Goal: Information Seeking & Learning: Find specific fact

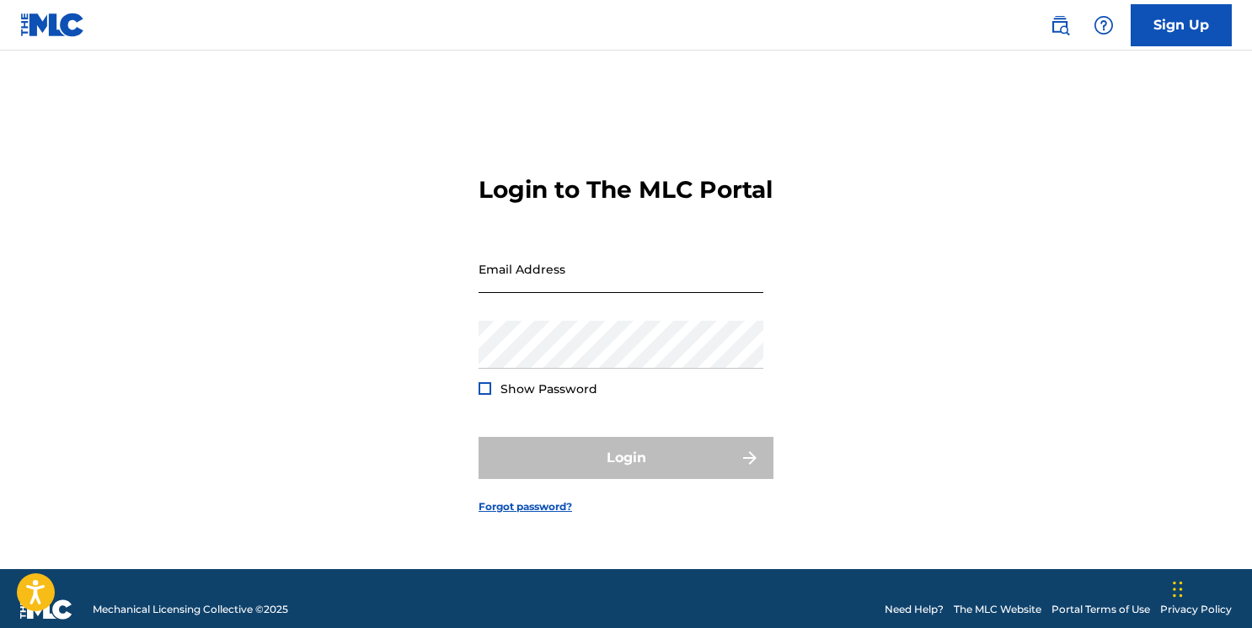
click at [649, 285] on input "Email Address" at bounding box center [620, 269] width 285 height 48
type input "[EMAIL_ADDRESS][DOMAIN_NAME]"
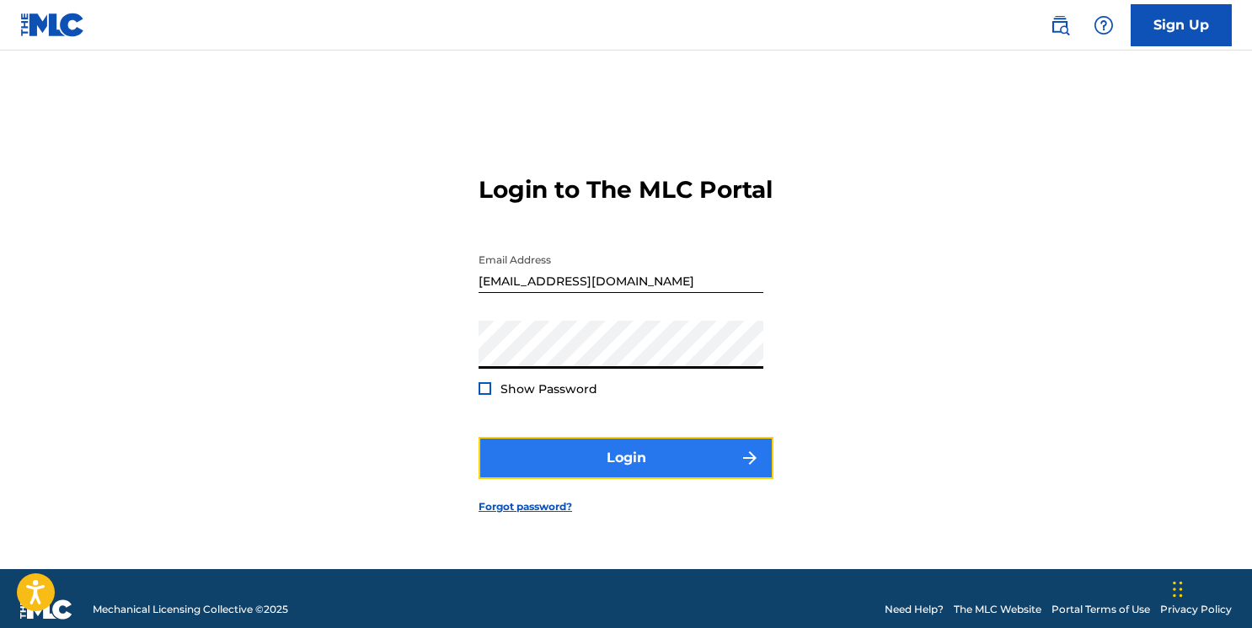
click at [619, 472] on button "Login" at bounding box center [625, 458] width 295 height 42
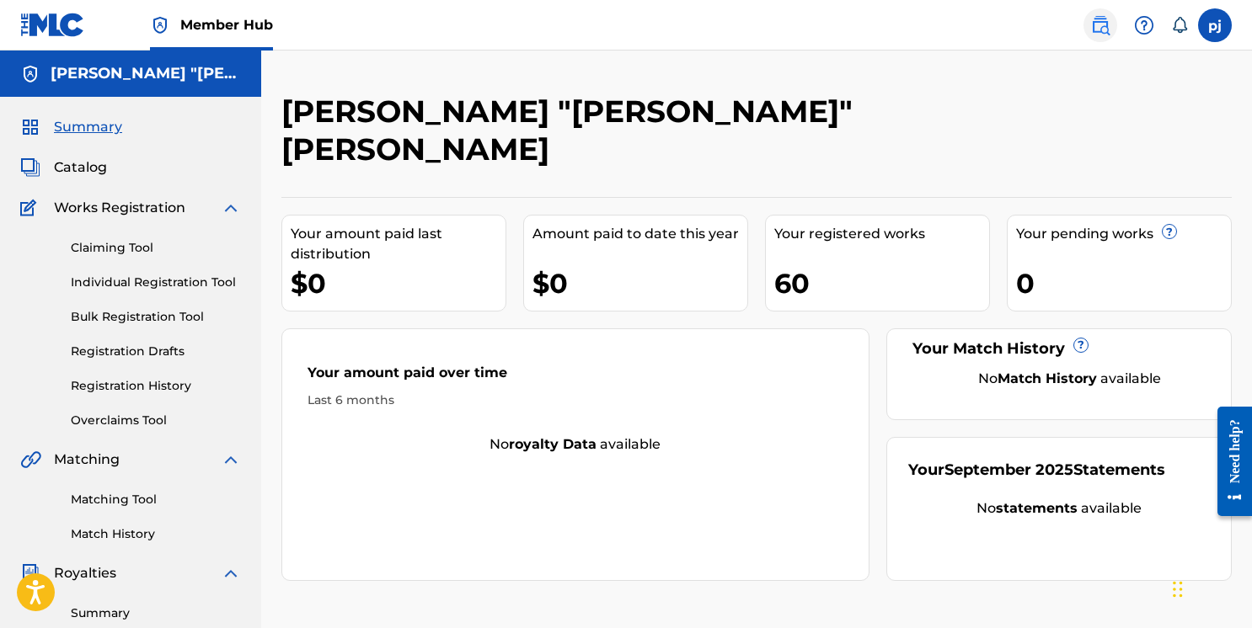
click at [1104, 28] on img at bounding box center [1100, 25] width 20 height 20
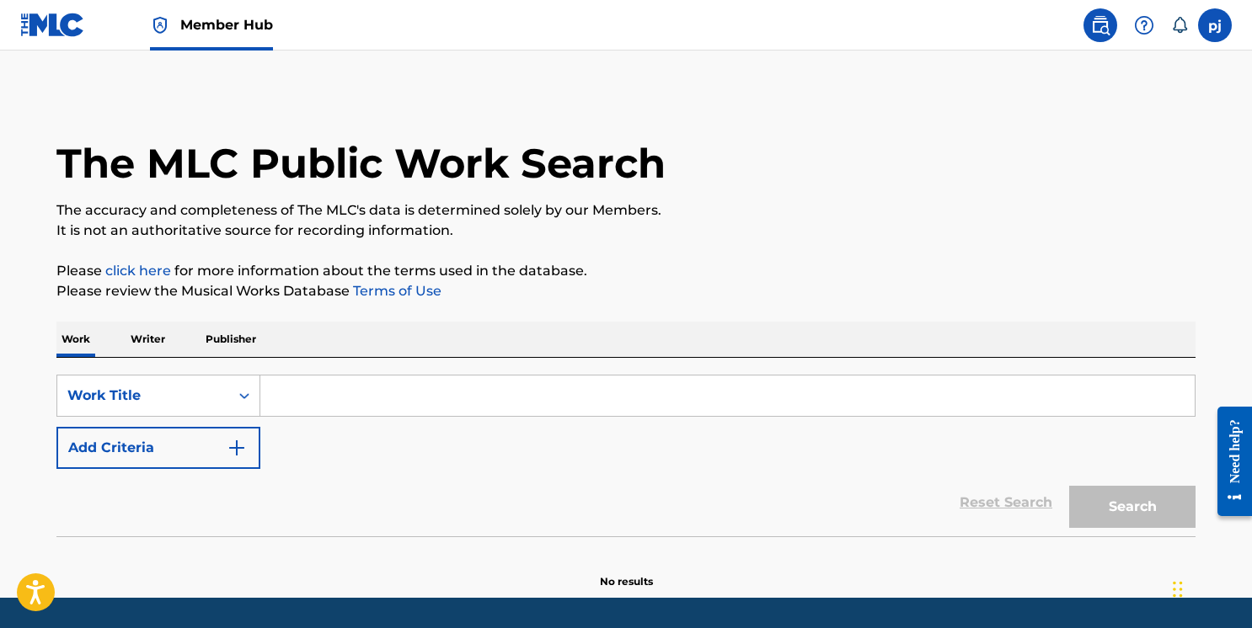
click at [281, 409] on input "Search Form" at bounding box center [727, 396] width 934 height 40
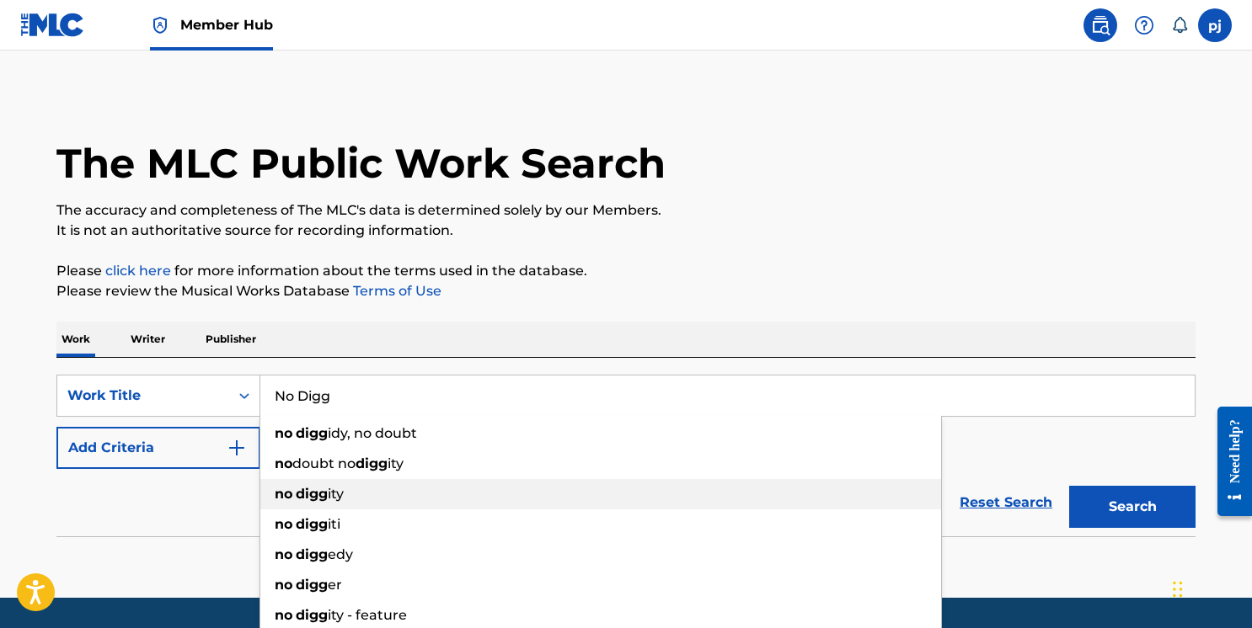
click at [290, 504] on div "no digg ity" at bounding box center [600, 494] width 681 height 30
type input "no diggity"
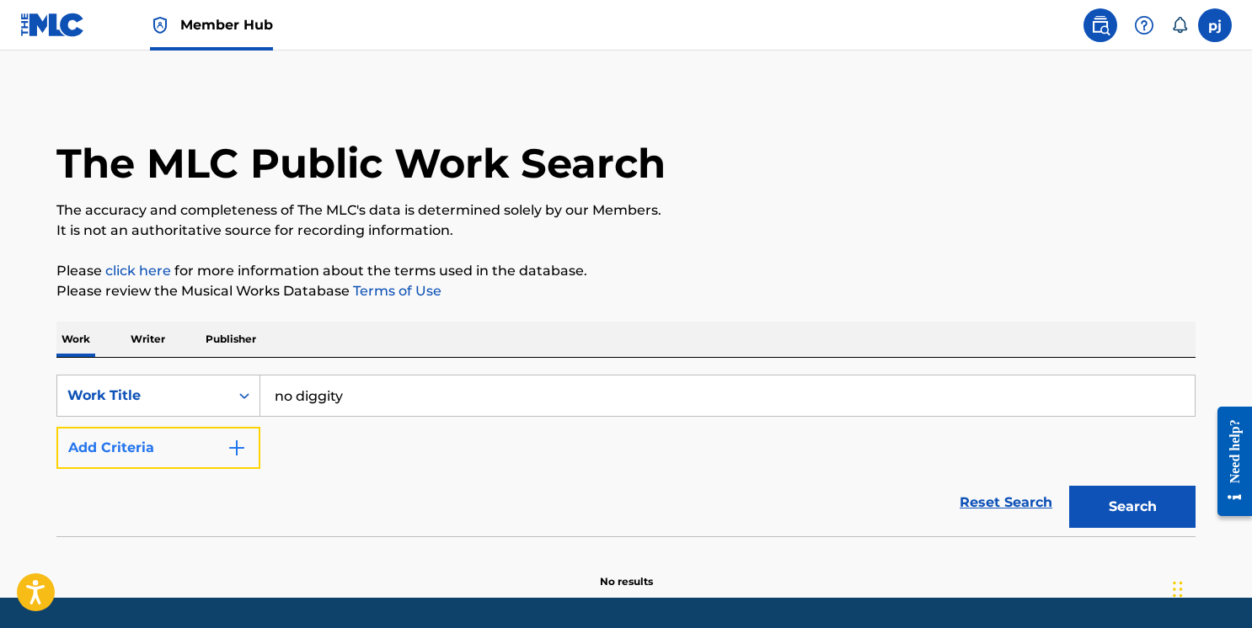
click at [242, 442] on img "Search Form" at bounding box center [237, 448] width 20 height 20
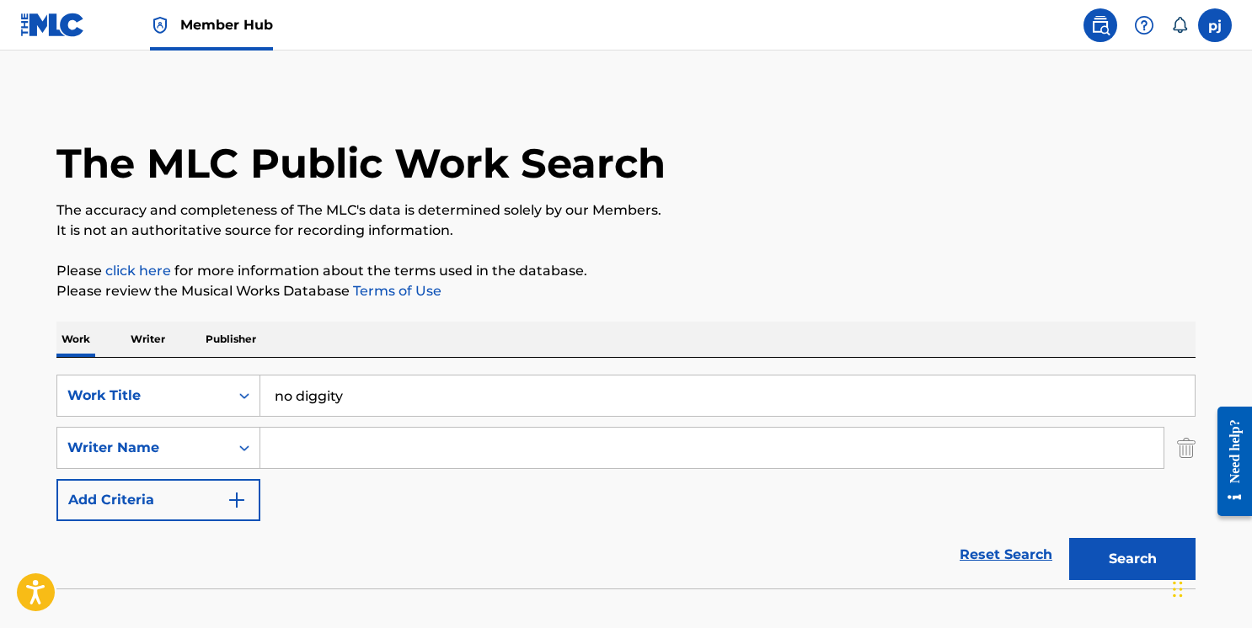
click at [285, 459] on input "Search Form" at bounding box center [711, 448] width 903 height 40
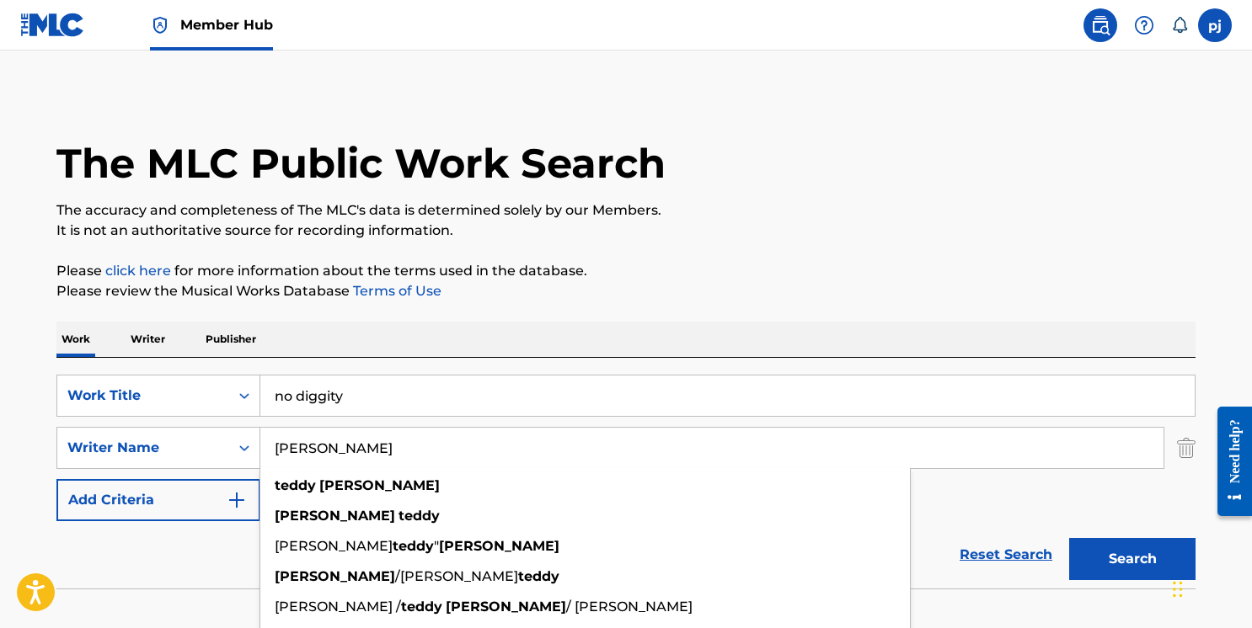
type input "[PERSON_NAME]"
click at [1069, 538] on button "Search" at bounding box center [1132, 559] width 126 height 42
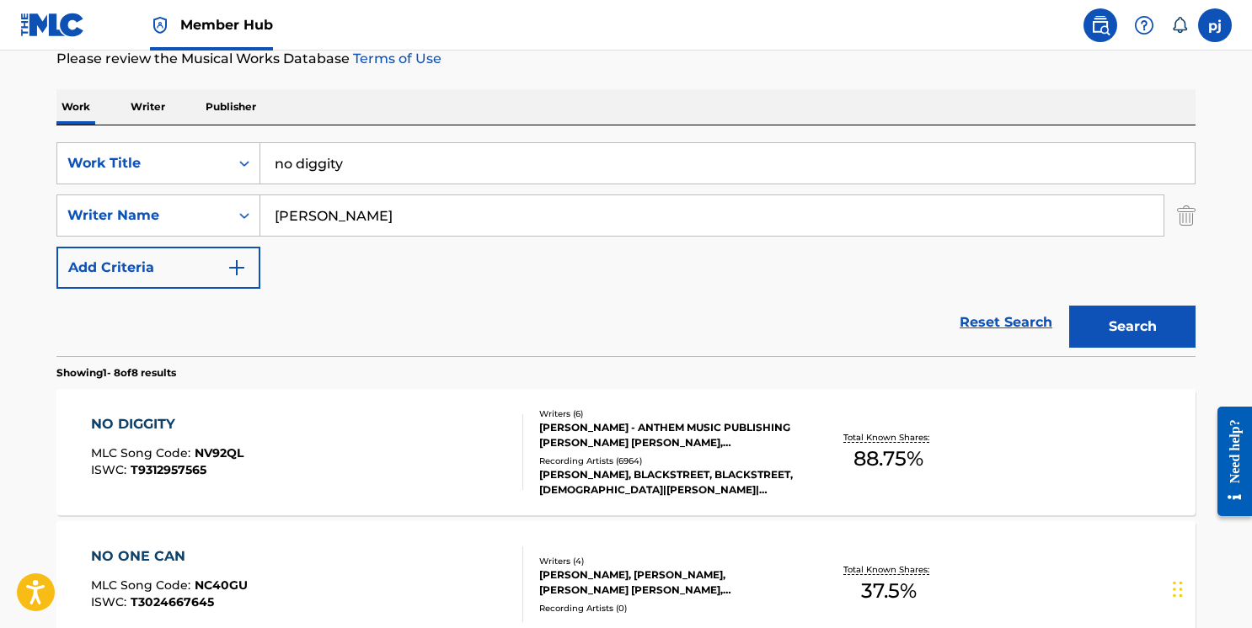
scroll to position [233, 0]
click at [132, 425] on div "NO DIGGITY" at bounding box center [167, 424] width 152 height 20
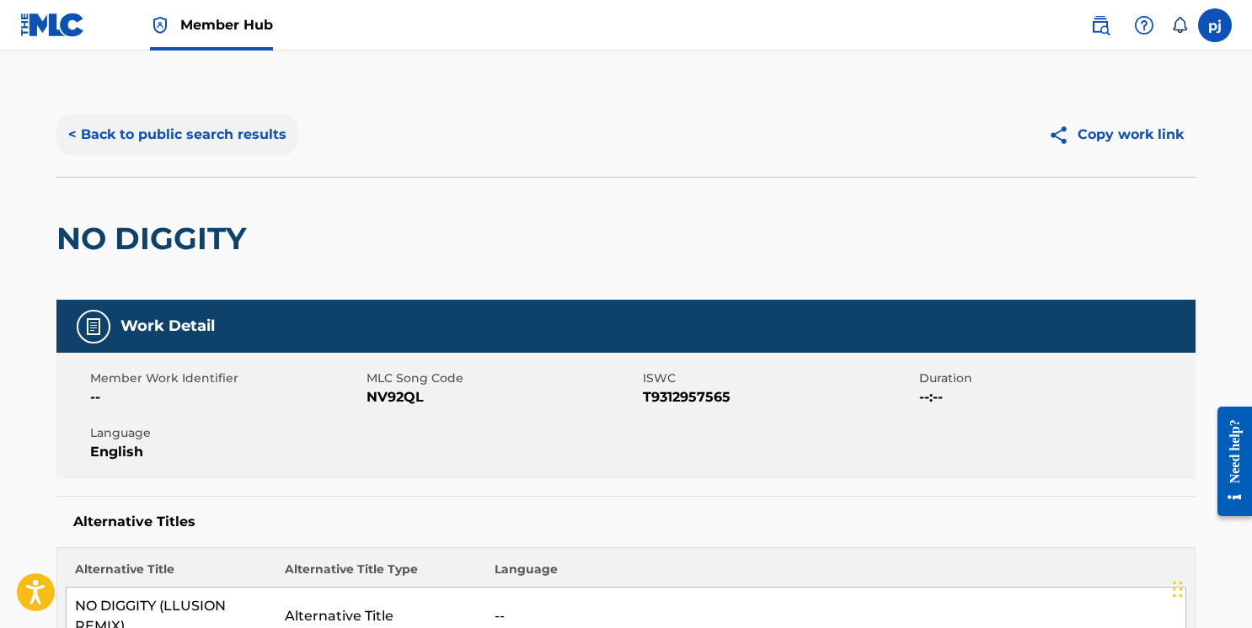
click at [142, 138] on button "< Back to public search results" at bounding box center [177, 135] width 242 height 42
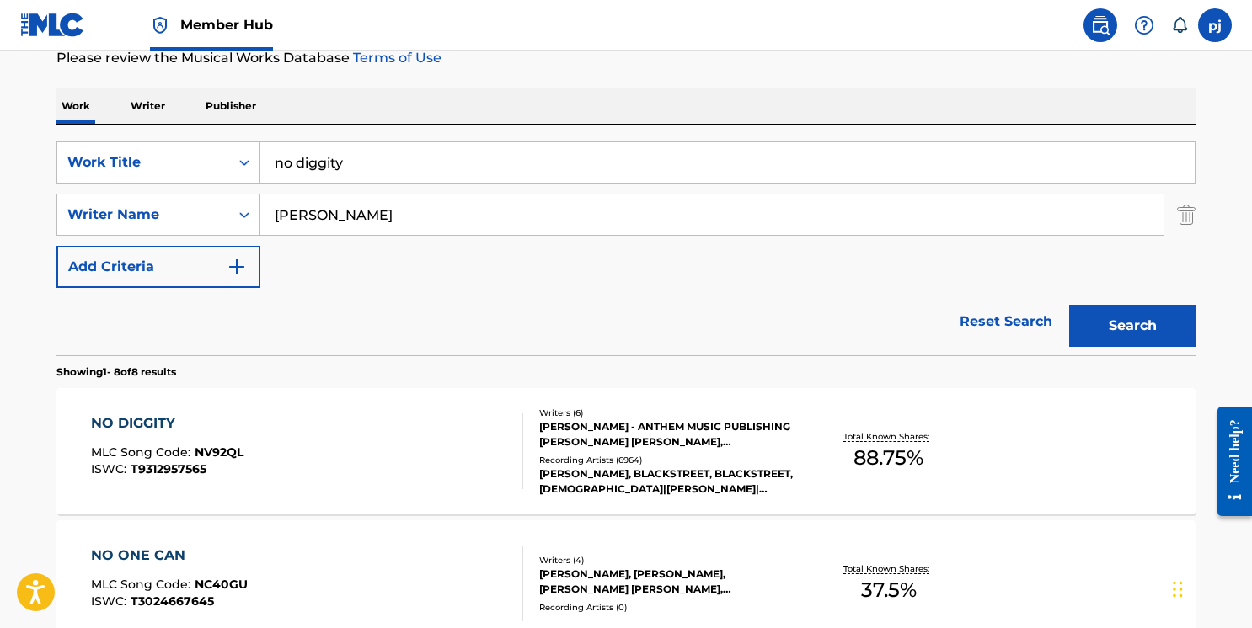
click at [306, 168] on input "no diggity" at bounding box center [727, 162] width 934 height 40
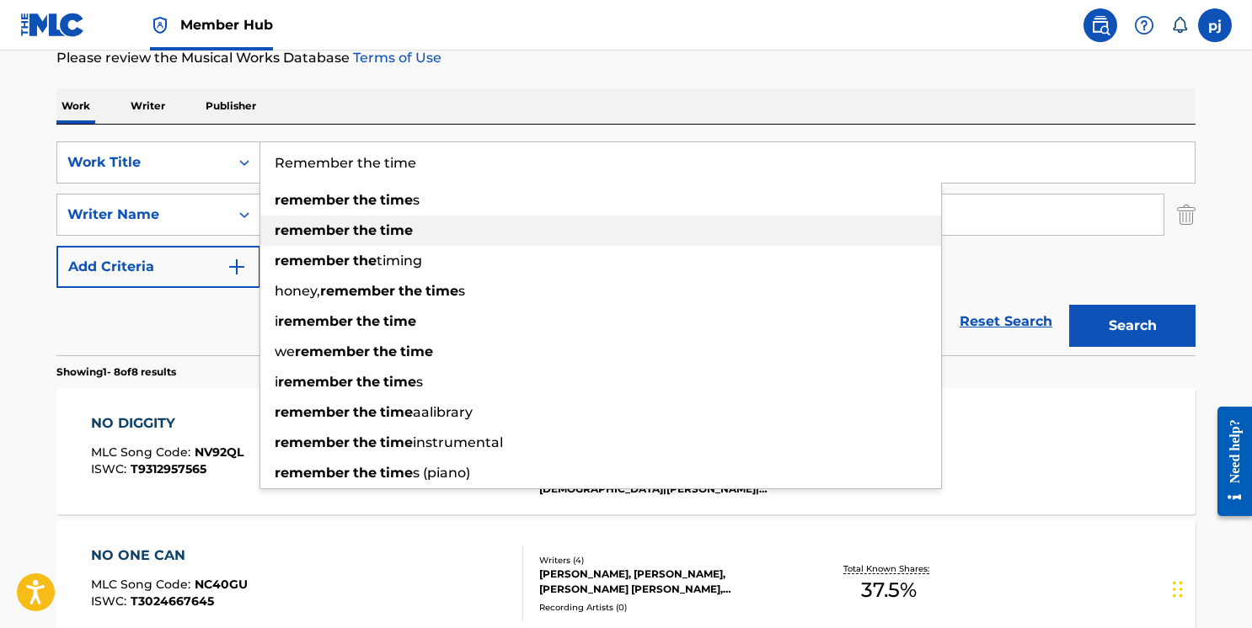
click at [308, 216] on div "remember the time" at bounding box center [600, 231] width 681 height 30
type input "remember the time"
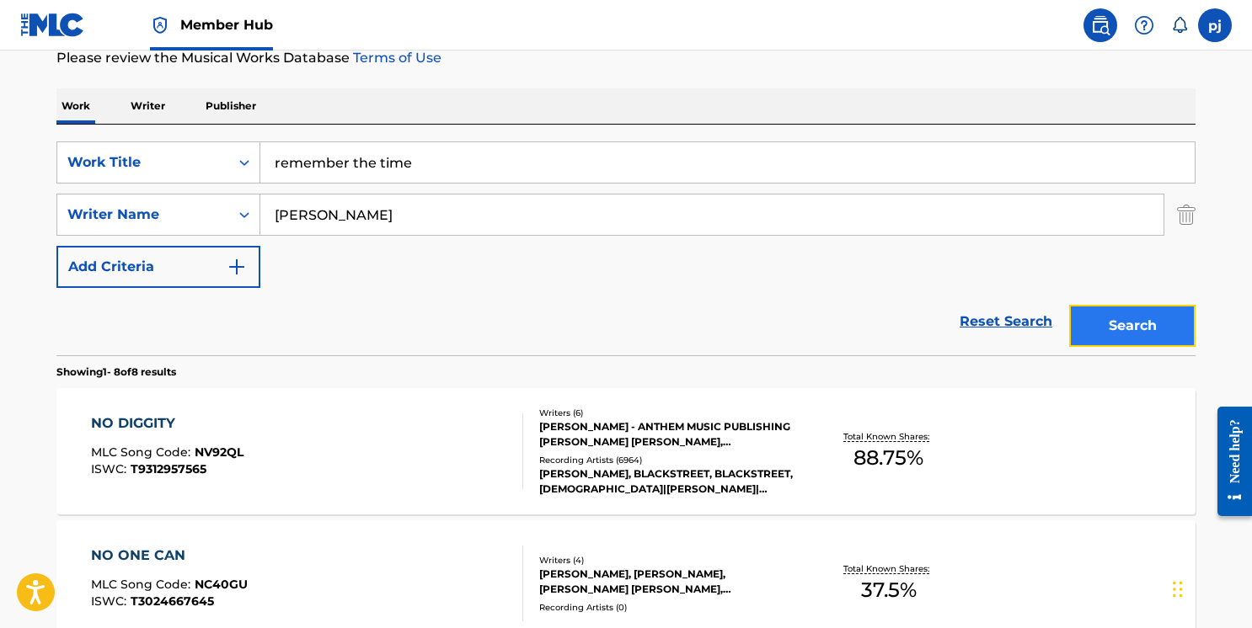
click at [1139, 323] on button "Search" at bounding box center [1132, 326] width 126 height 42
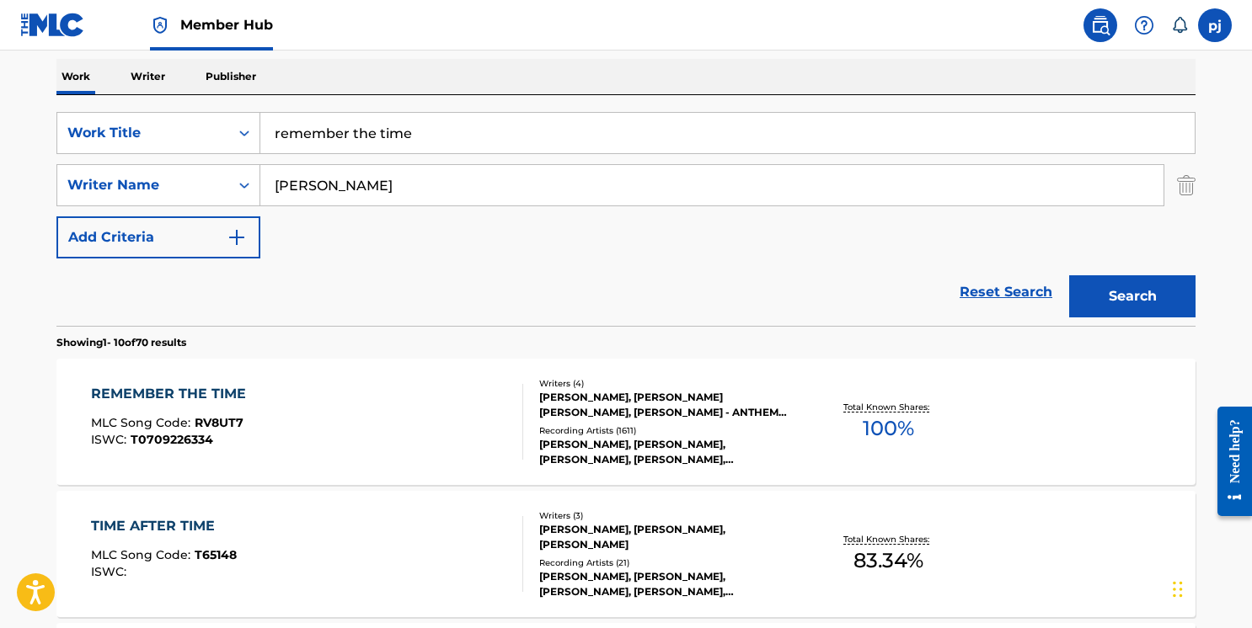
scroll to position [284, 0]
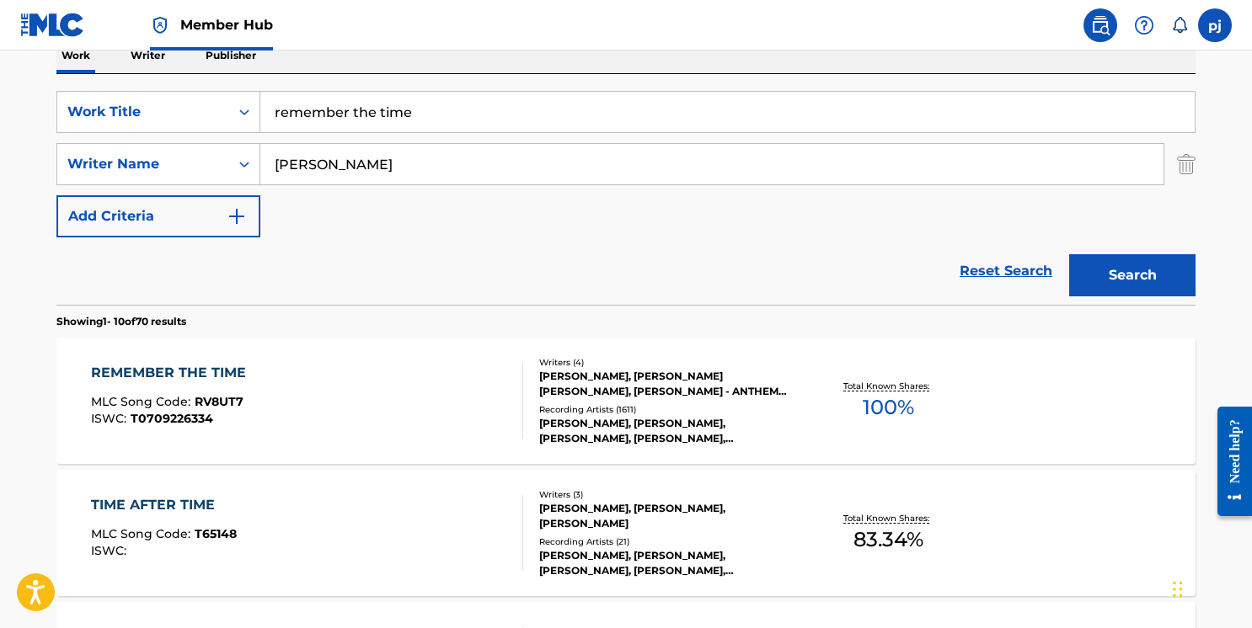
click at [265, 371] on div "REMEMBER THE TIME MLC Song Code : RV8UT7 ISWC : T0709226334" at bounding box center [307, 401] width 433 height 76
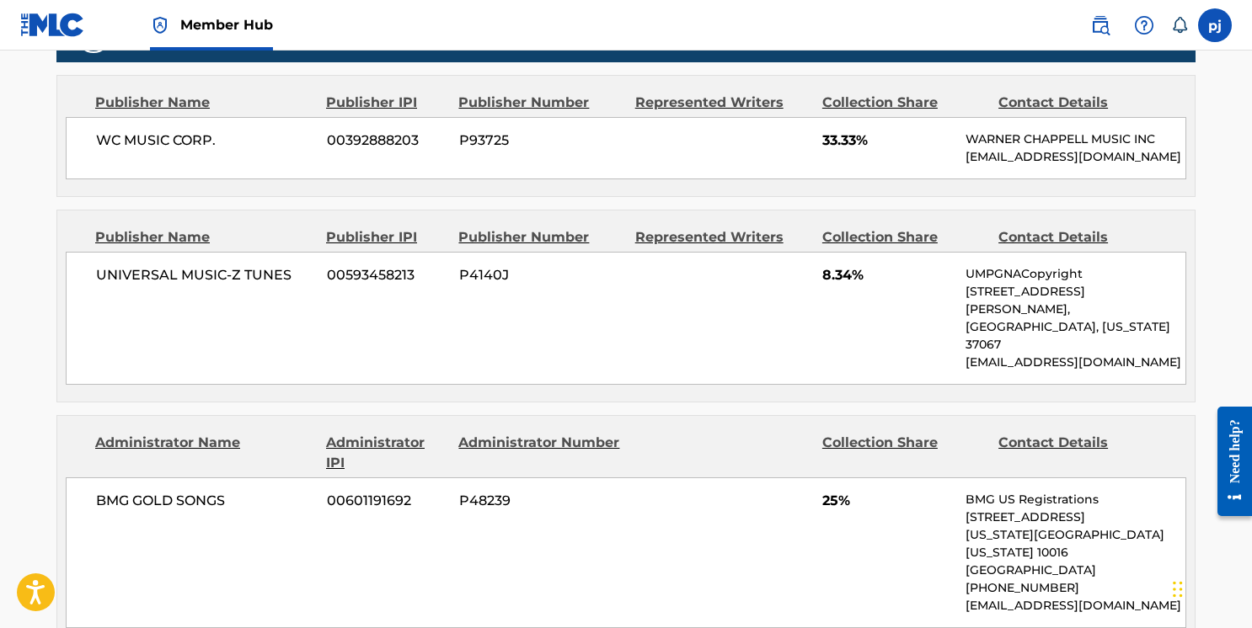
scroll to position [1618, 0]
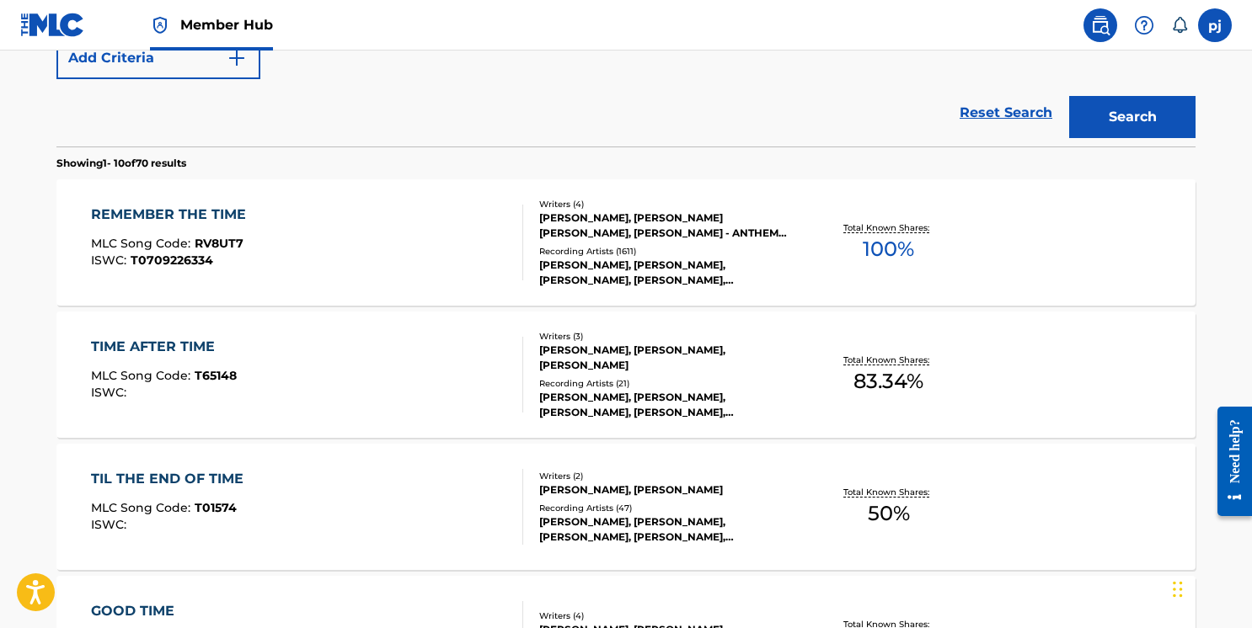
scroll to position [444, 0]
